Goal: Task Accomplishment & Management: Complete application form

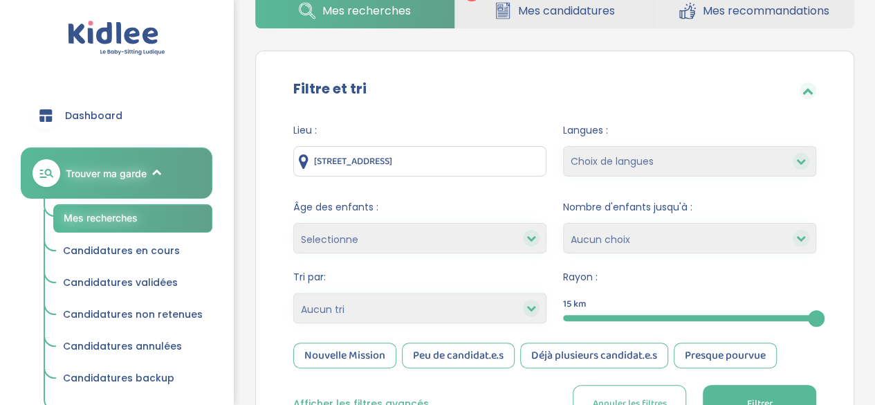
scroll to position [69, 0]
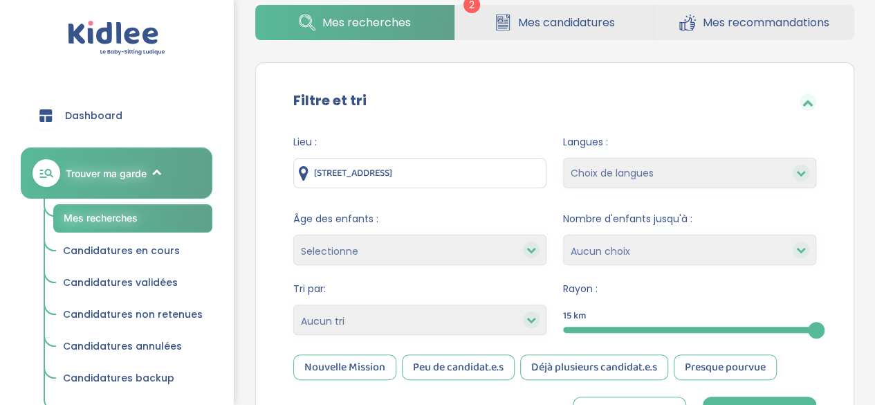
click at [531, 17] on span "Mes candidatures" at bounding box center [566, 22] width 97 height 17
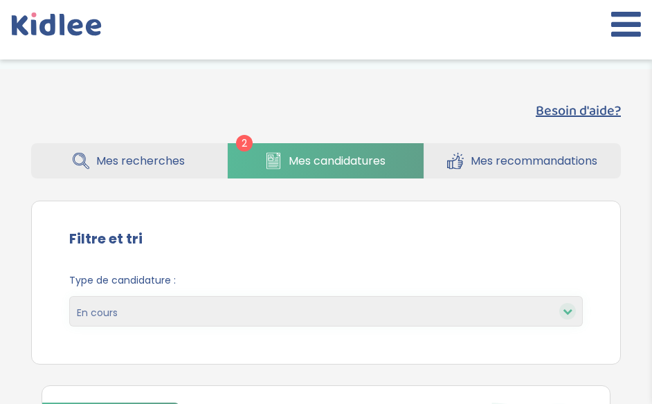
drag, startPoint x: 0, startPoint y: 80, endPoint x: 120, endPoint y: 72, distance: 120.0
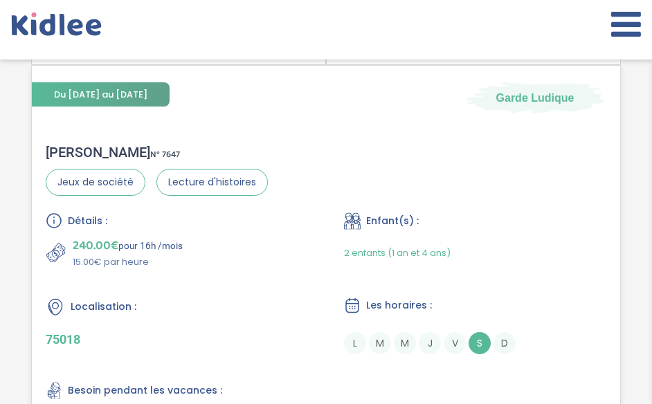
scroll to position [3321, 0]
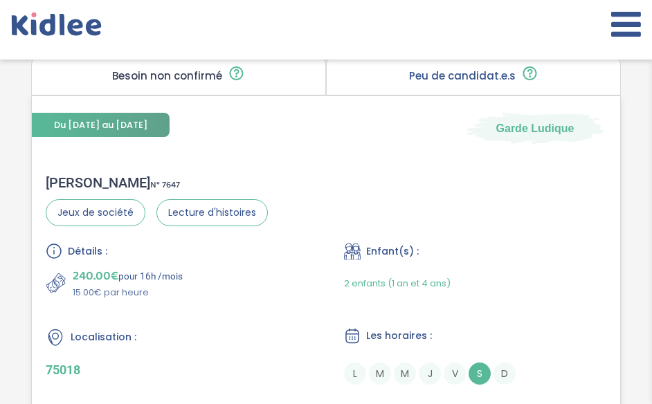
click at [478, 306] on div "Détails : 240.00€ pour 16h /mois 15.00€ par heure Enfant(s) : 2 enfants (1 an e…" at bounding box center [326, 352] width 560 height 219
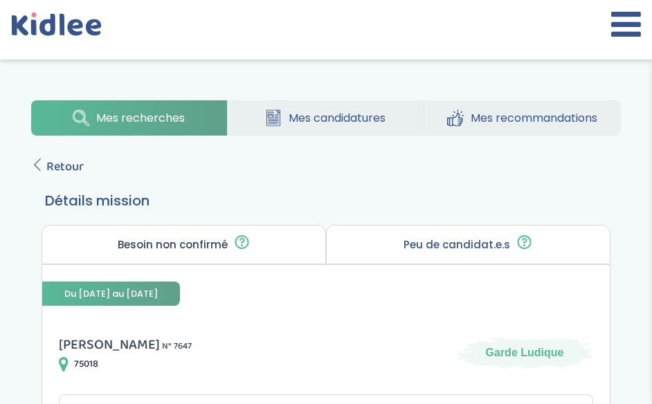
drag, startPoint x: 0, startPoint y: 8, endPoint x: 10, endPoint y: 19, distance: 14.7
click at [2, 12] on div at bounding box center [326, 30] width 652 height 60
click at [21, 26] on icon at bounding box center [20, 25] width 17 height 20
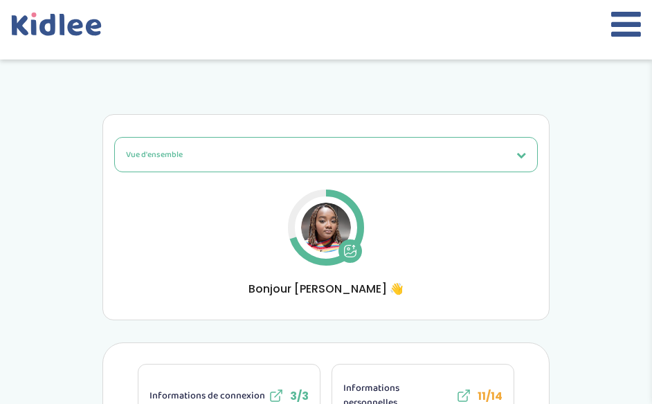
click at [320, 228] on img at bounding box center [326, 228] width 50 height 50
